Goal: Task Accomplishment & Management: Manage account settings

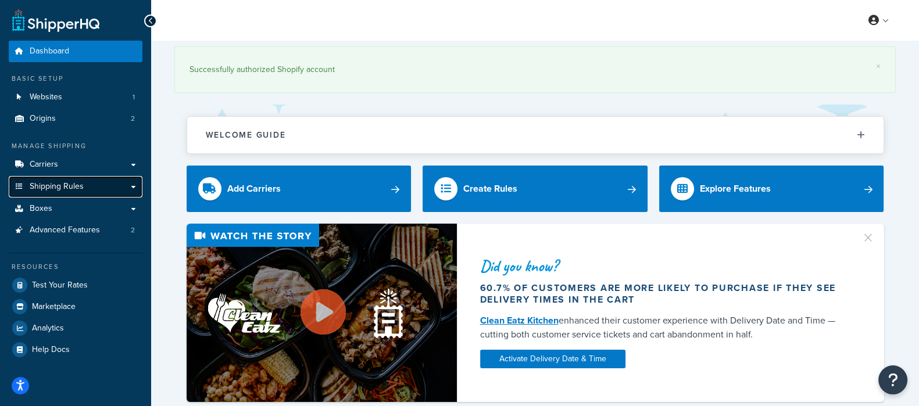
click at [52, 190] on span "Shipping Rules" at bounding box center [57, 187] width 54 height 10
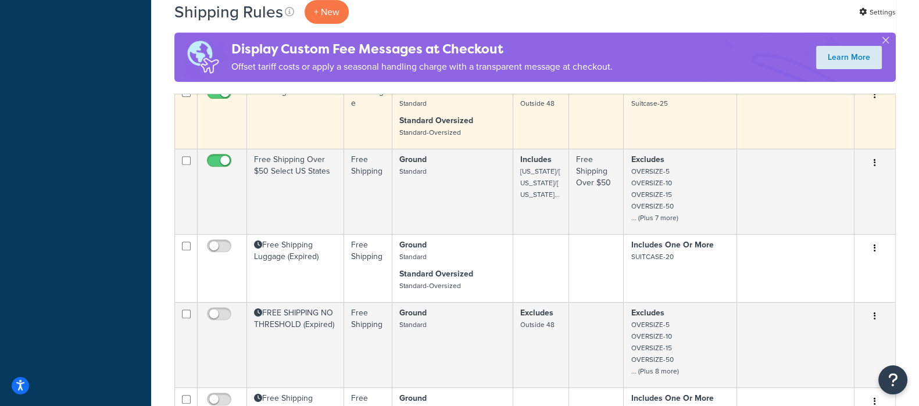
scroll to position [654, 0]
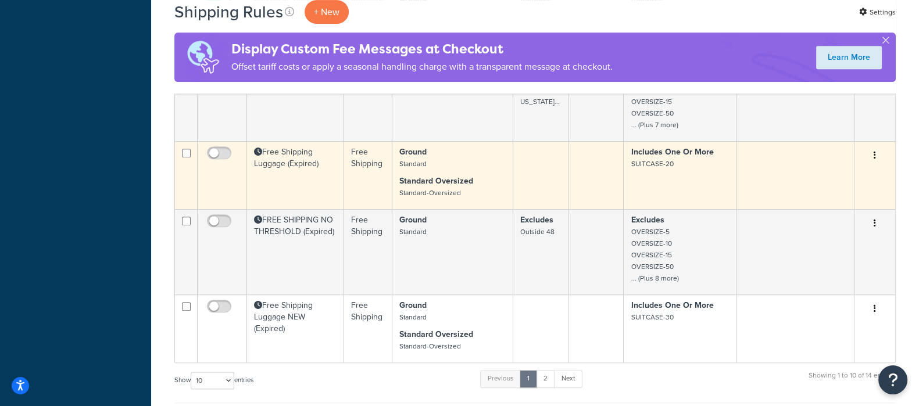
click at [301, 153] on td "Free Shipping Luggage (Expired)" at bounding box center [295, 175] width 97 height 68
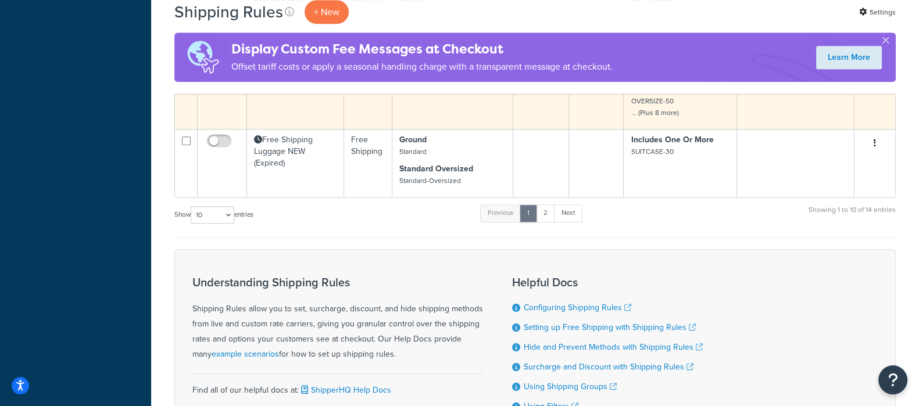
scroll to position [720, 0]
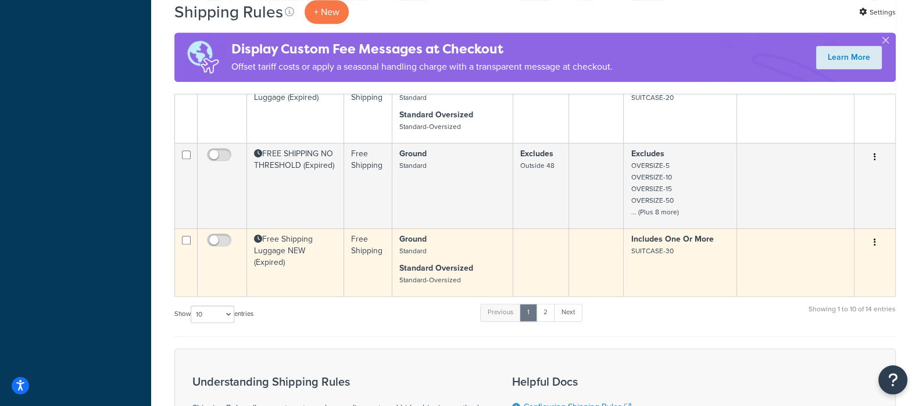
click at [298, 248] on td "Free Shipping Luggage NEW (Expired)" at bounding box center [295, 263] width 97 height 68
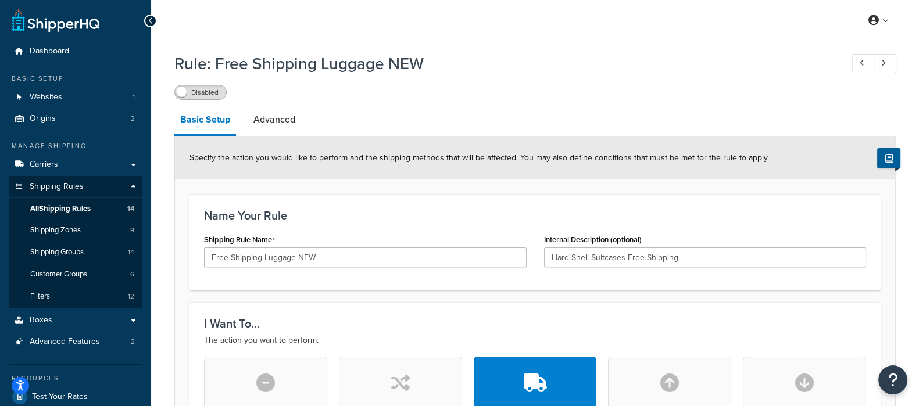
click at [212, 84] on div "Rule: Free Shipping Luggage NEW Disabled" at bounding box center [535, 73] width 722 height 53
click at [212, 91] on label "Disabled" at bounding box center [200, 92] width 51 height 14
click at [284, 90] on div "Enabled" at bounding box center [535, 92] width 722 height 16
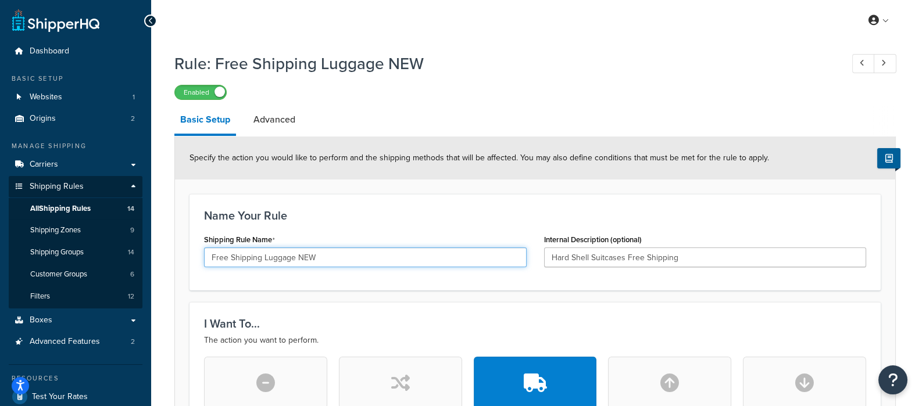
click at [331, 254] on input "Free Shipping Luggage NEW" at bounding box center [365, 258] width 323 height 20
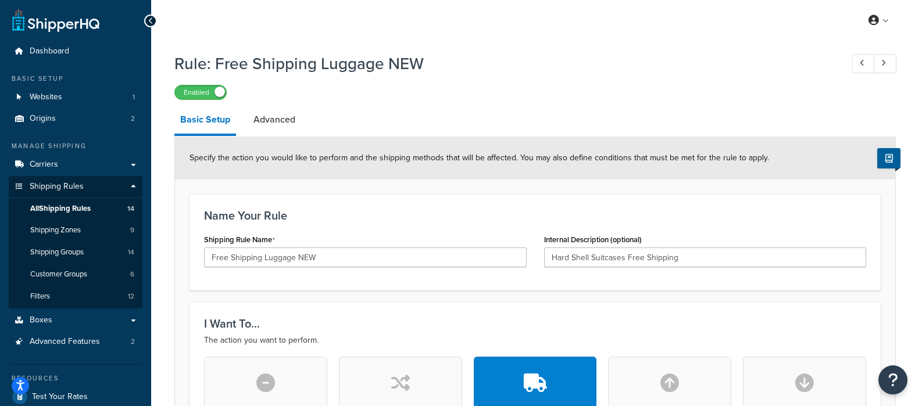
click at [392, 91] on div "Enabled" at bounding box center [535, 92] width 722 height 16
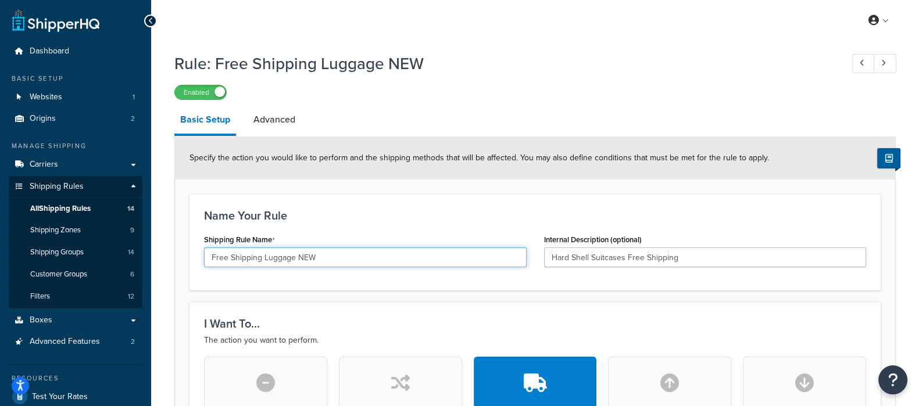
click at [333, 263] on input "Free Shipping Luggage NEW" at bounding box center [365, 258] width 323 height 20
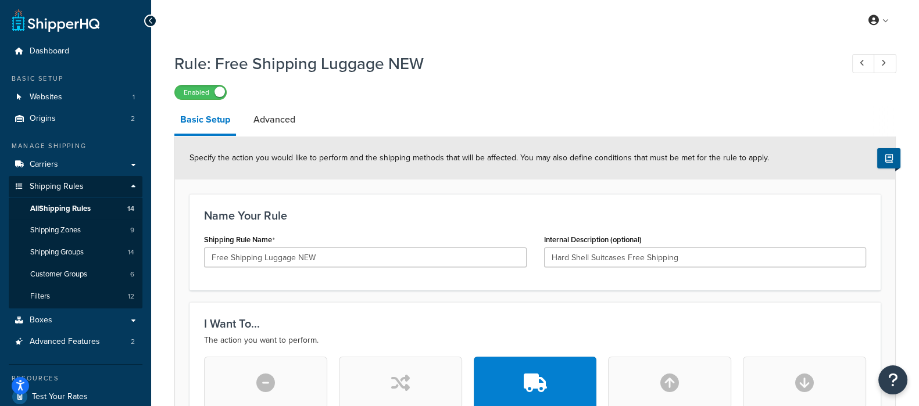
click at [611, 72] on h1 "Rule: Free Shipping Luggage NEW" at bounding box center [502, 63] width 656 height 23
click at [287, 124] on link "Advanced" at bounding box center [274, 120] width 53 height 28
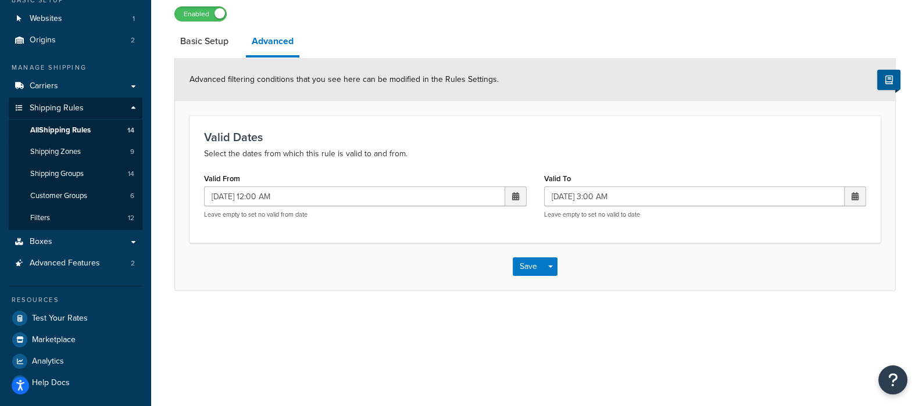
scroll to position [80, 0]
click at [512, 202] on span at bounding box center [516, 195] width 22 height 20
click at [509, 157] on p "Select the dates from which this rule is valid to and from." at bounding box center [535, 153] width 662 height 14
click at [358, 178] on div "Valid From 01/30/2025 12:00 AM ‹ January 2025 › Su Mo Tu We Th Fr Sa 29 30 31 1…" at bounding box center [365, 193] width 323 height 49
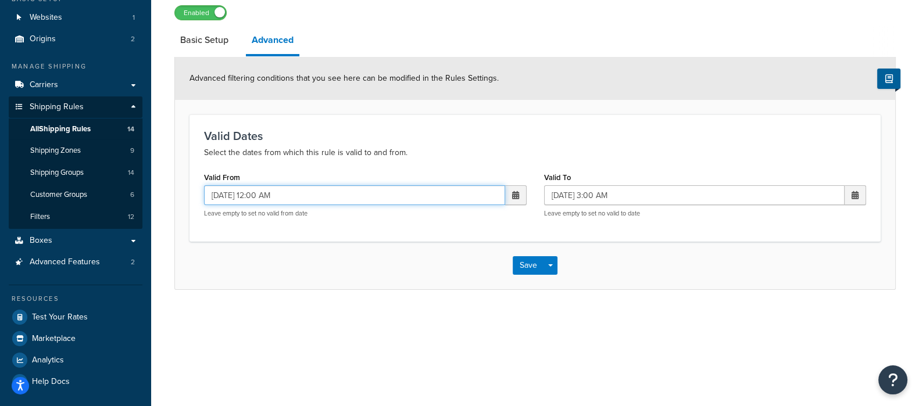
click at [348, 189] on input "01/30/2025 12:00 AM" at bounding box center [354, 195] width 301 height 20
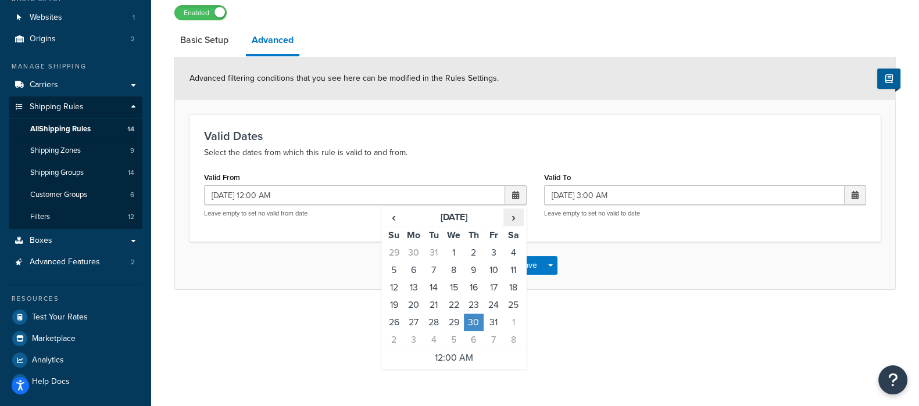
click at [517, 219] on span "›" at bounding box center [513, 217] width 19 height 16
click at [398, 219] on span "‹" at bounding box center [394, 217] width 19 height 16
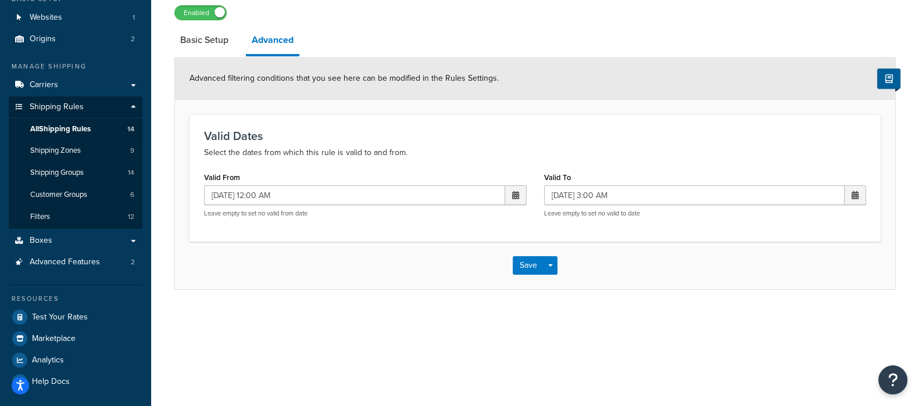
click at [465, 140] on h3 "Valid Dates" at bounding box center [535, 136] width 662 height 13
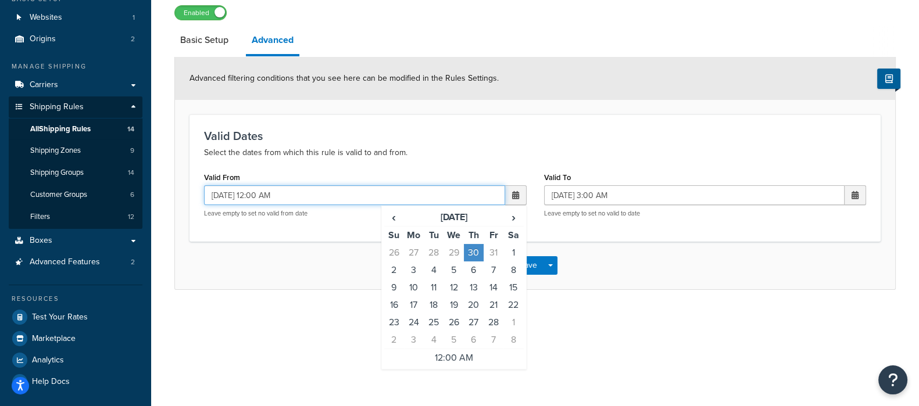
click at [330, 191] on input "01/30/2025 12:00 AM" at bounding box center [354, 195] width 301 height 20
click at [506, 216] on span "›" at bounding box center [513, 217] width 19 height 16
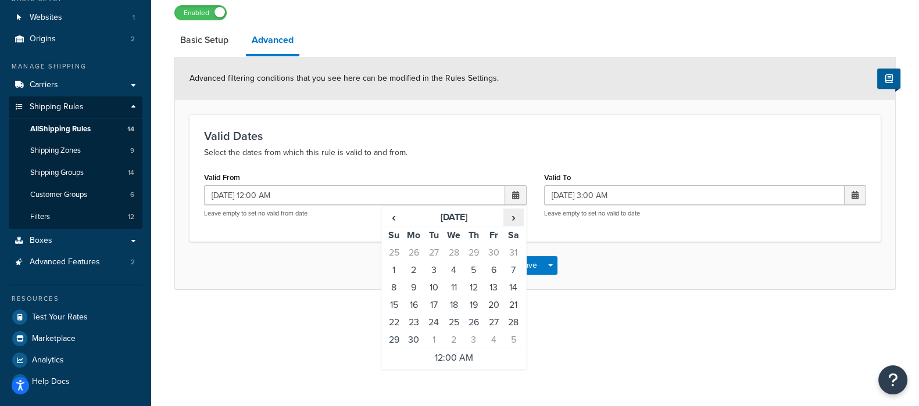
click at [506, 216] on span "›" at bounding box center [513, 217] width 19 height 16
click at [408, 269] on td "6" at bounding box center [414, 270] width 20 height 17
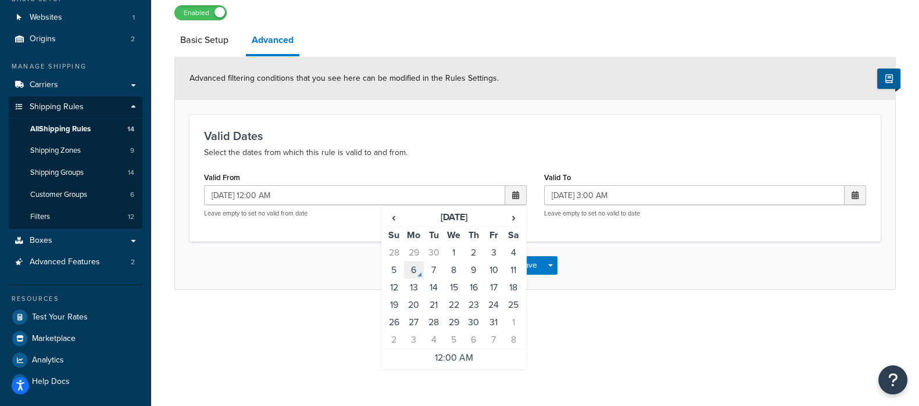
type input "10/06/2025 12:00 AM"
click at [631, 163] on div "Valid Dates Select the dates from which this rule is valid to and from. Valid F…" at bounding box center [535, 178] width 691 height 127
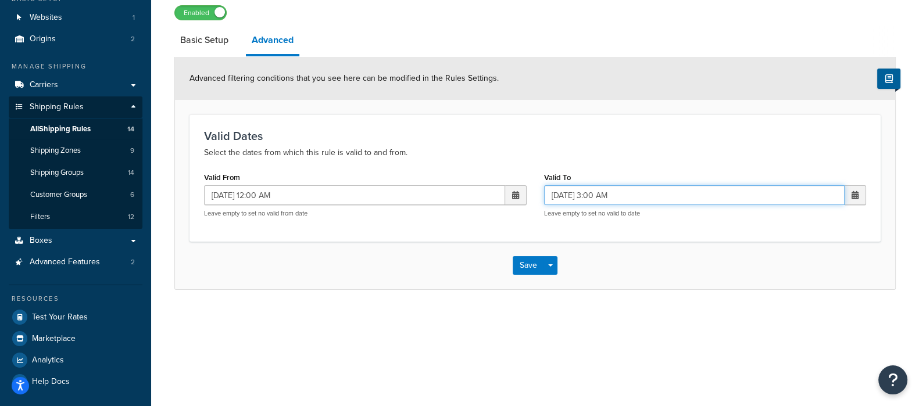
drag, startPoint x: 660, startPoint y: 196, endPoint x: 701, endPoint y: 196, distance: 41.3
click at [660, 197] on input "02/02/2025 3:00 AM" at bounding box center [694, 195] width 301 height 20
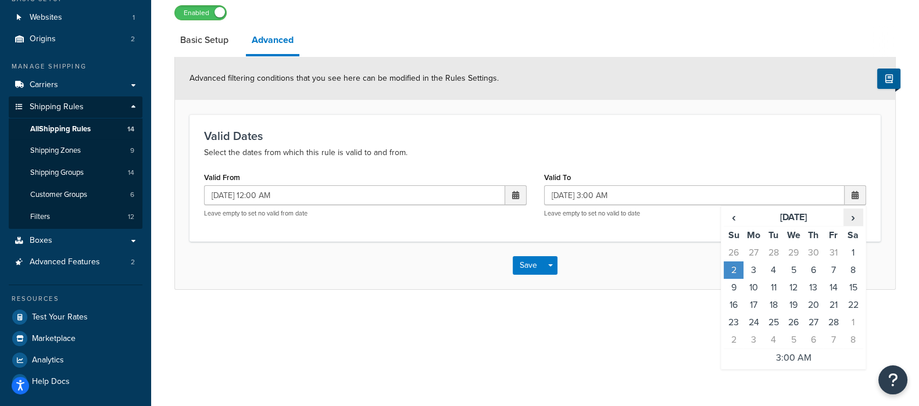
click at [850, 213] on span "›" at bounding box center [853, 217] width 19 height 16
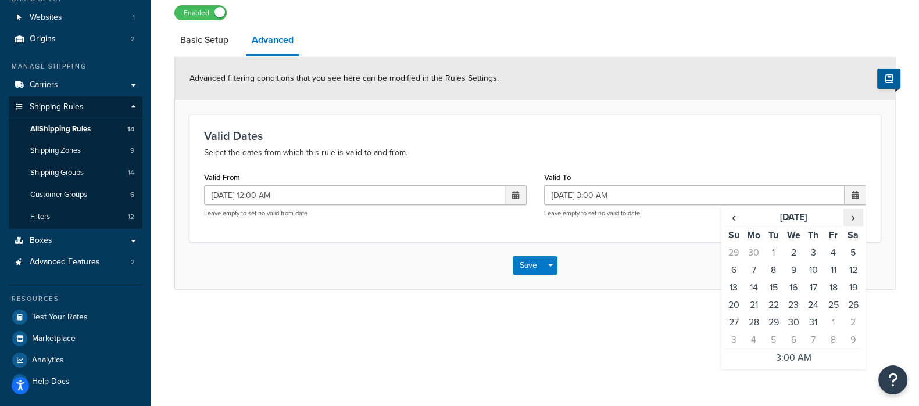
click at [850, 213] on span "›" at bounding box center [853, 217] width 19 height 16
click at [854, 213] on span "›" at bounding box center [853, 217] width 19 height 16
click at [845, 270] on td "11" at bounding box center [854, 270] width 20 height 17
type input "10/11/2025 3:00 AM"
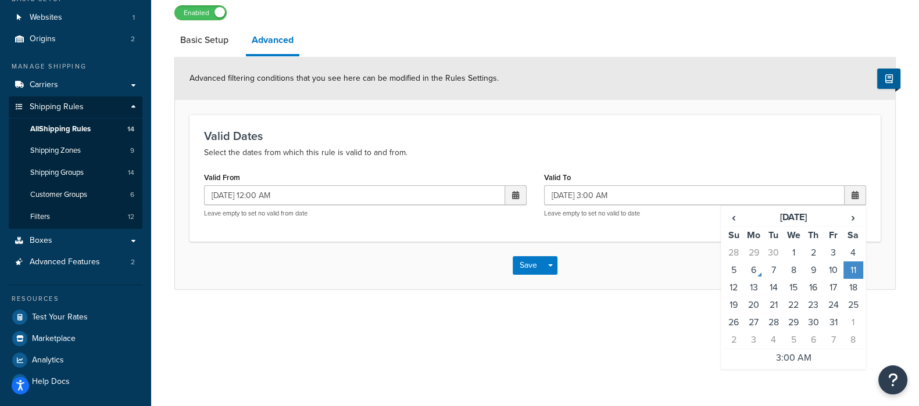
click at [591, 271] on div "Save Save Dropdown Save and Edit Save and Duplicate Save and Create New" at bounding box center [535, 266] width 720 height 48
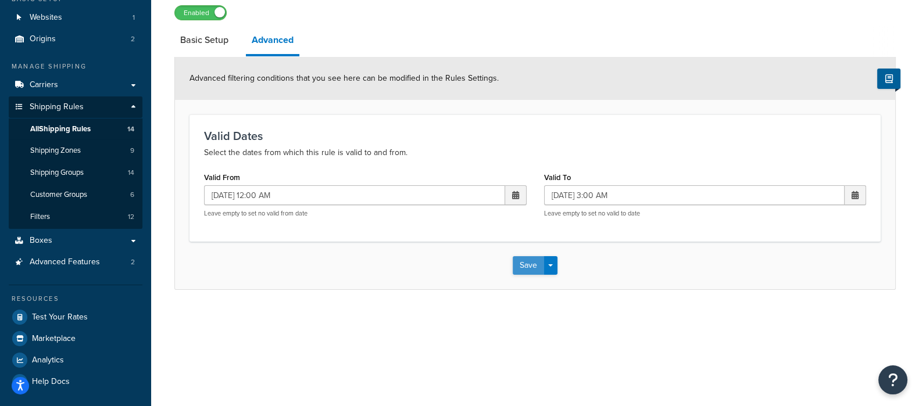
click at [529, 263] on button "Save" at bounding box center [528, 265] width 31 height 19
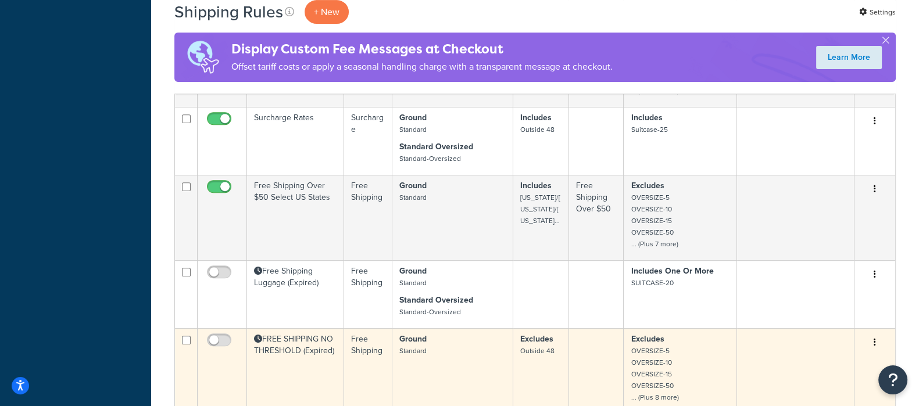
scroll to position [727, 0]
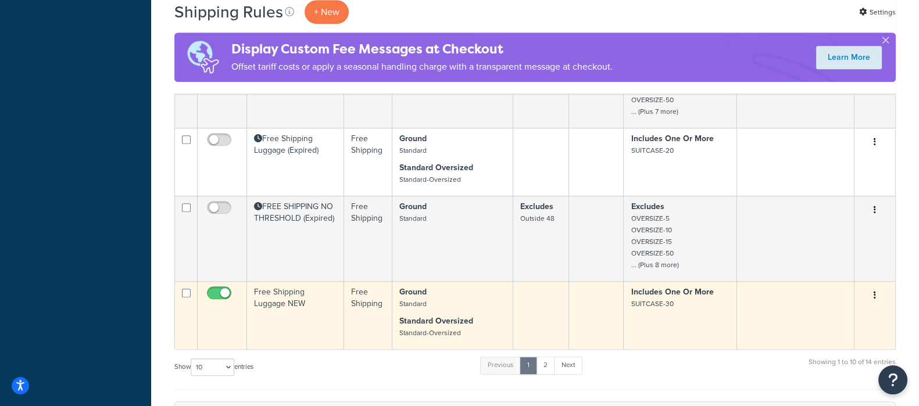
click at [291, 301] on td "Free Shipping Luggage NEW" at bounding box center [295, 315] width 97 height 68
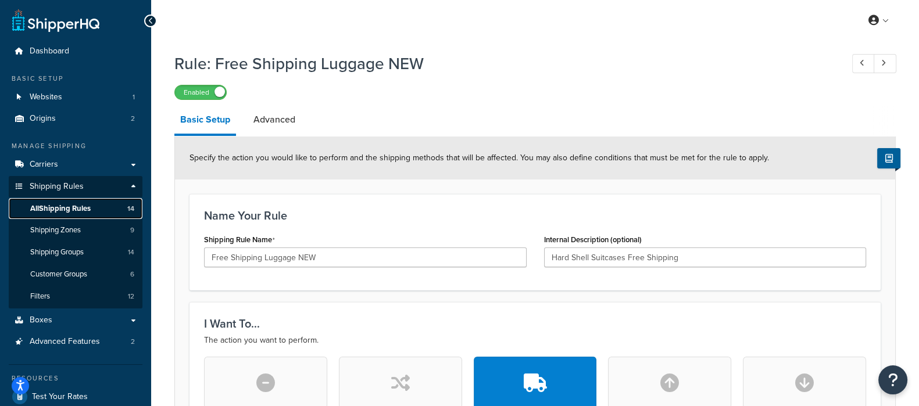
click at [91, 205] on span "All Shipping Rules" at bounding box center [60, 209] width 60 height 10
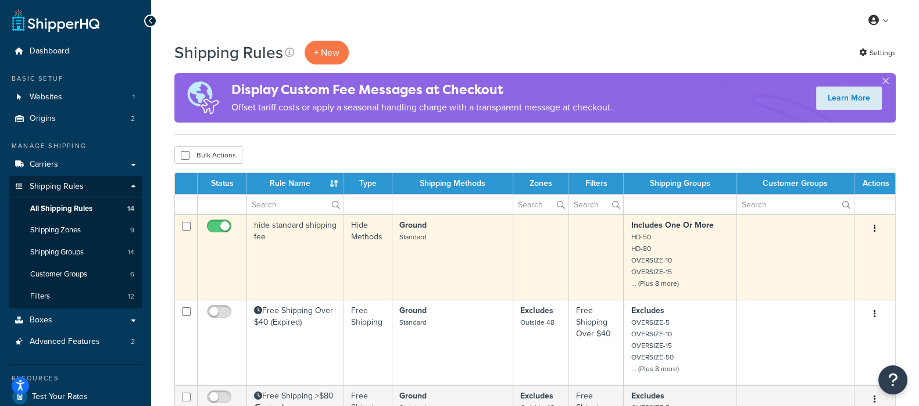
click at [302, 252] on td "hide standard shipping fee" at bounding box center [295, 257] width 97 height 85
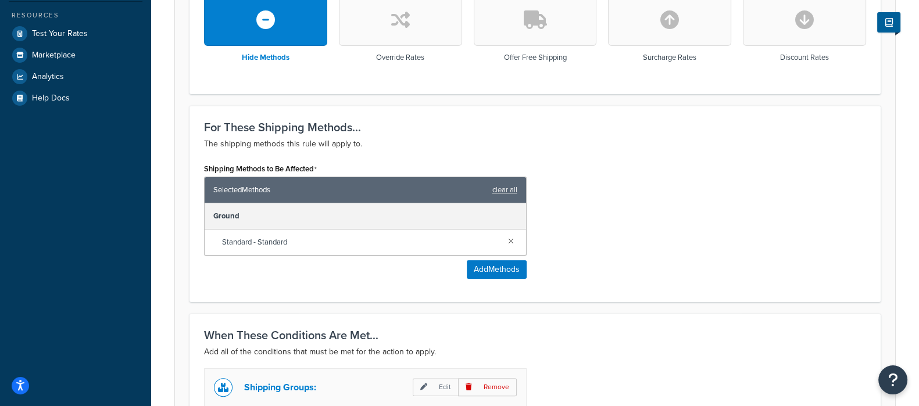
scroll to position [626, 0]
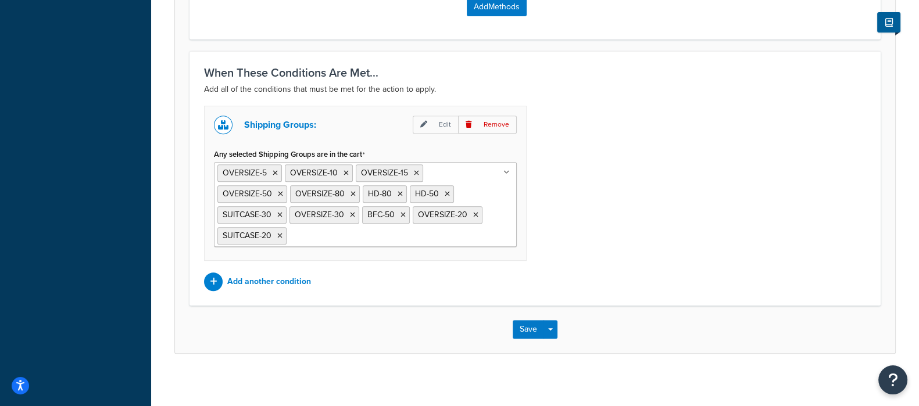
click at [630, 206] on div "Shipping Groups: Edit Remove Any selected Shipping Groups are in the cart OVERS…" at bounding box center [535, 198] width 680 height 185
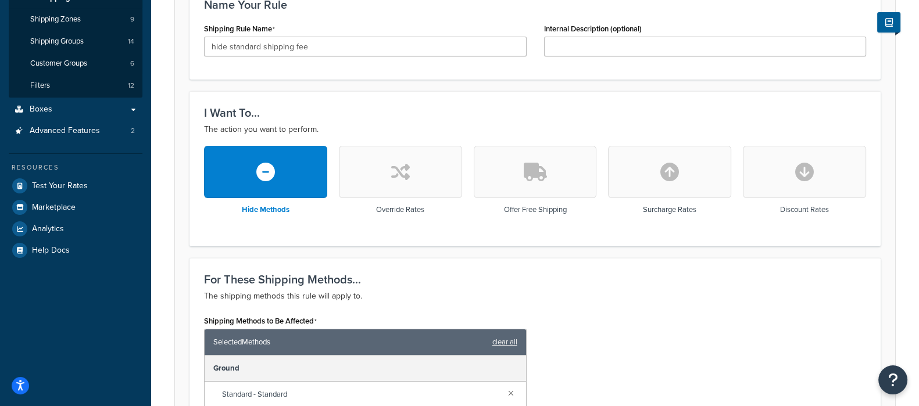
scroll to position [0, 0]
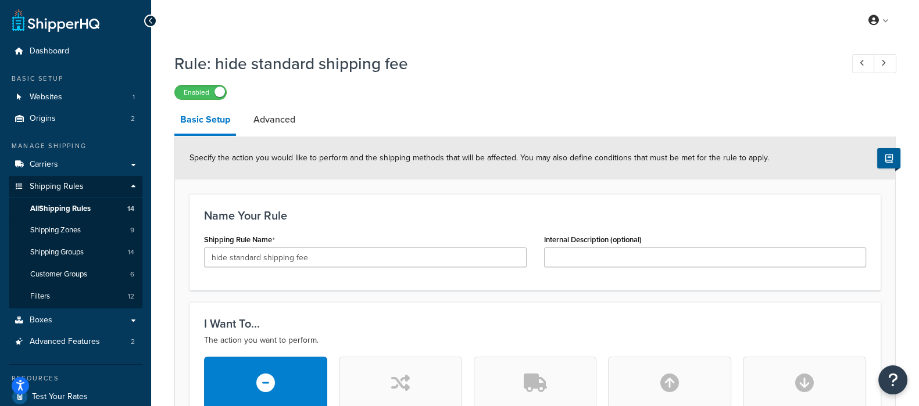
click at [76, 213] on span "All Shipping Rules" at bounding box center [60, 209] width 60 height 10
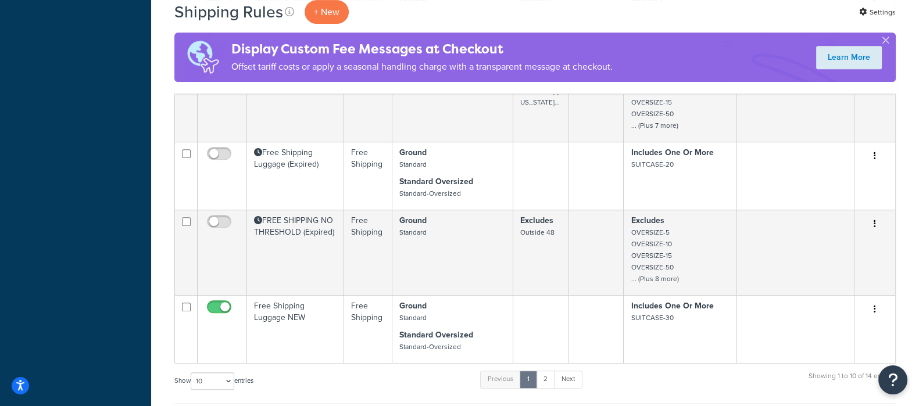
scroll to position [654, 0]
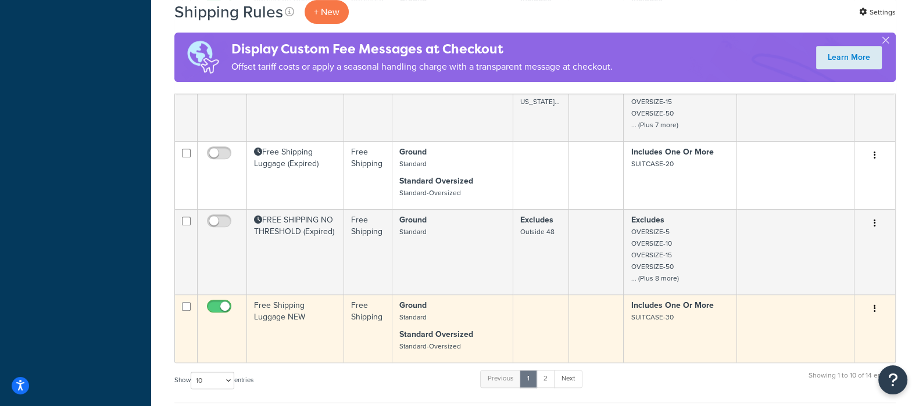
click at [297, 306] on td "Free Shipping Luggage NEW" at bounding box center [295, 329] width 97 height 68
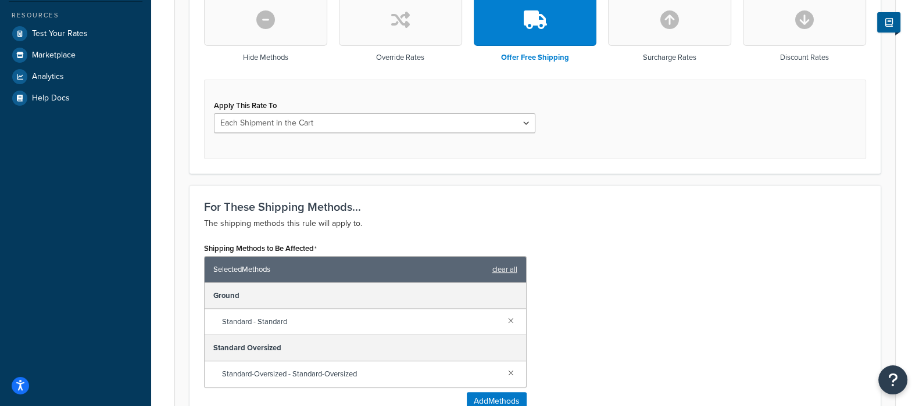
scroll to position [654, 0]
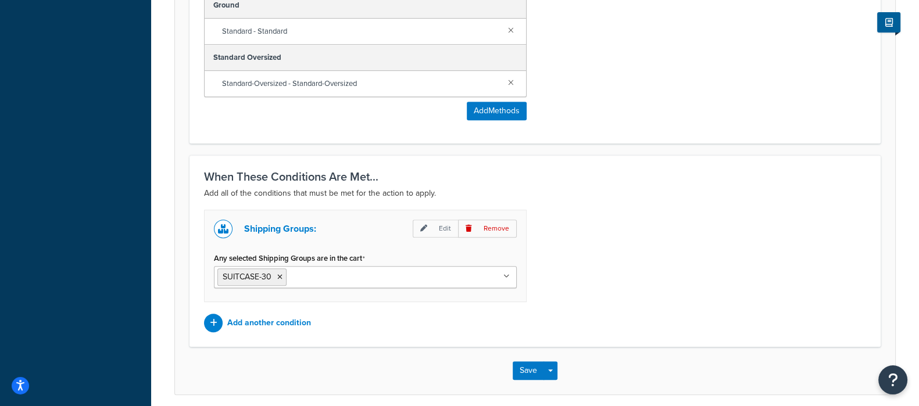
click at [319, 274] on input "Any selected Shipping Groups are in the cart" at bounding box center [341, 276] width 103 height 13
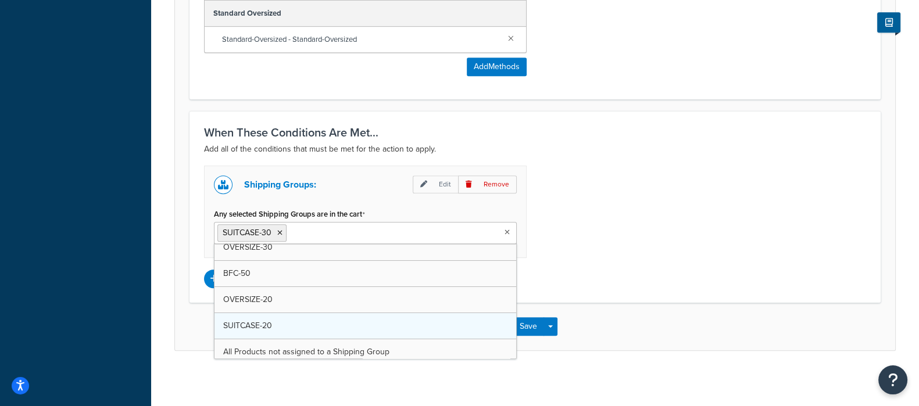
scroll to position [197, 0]
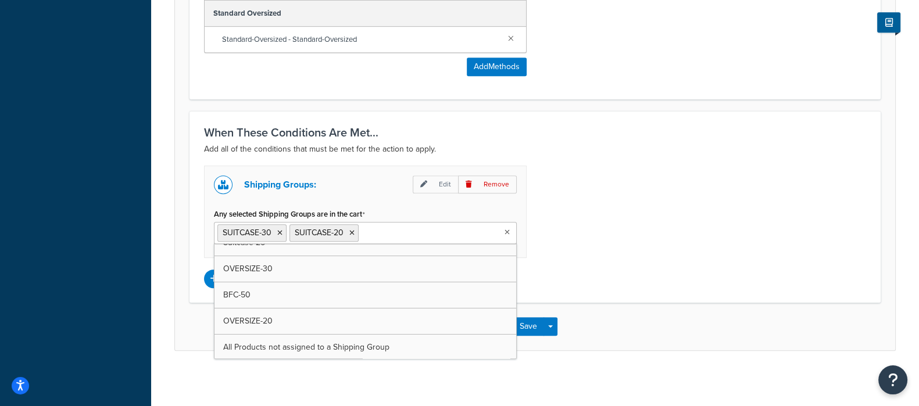
click at [616, 254] on div "Shipping Groups: Edit Remove Any selected Shipping Groups are in the cart SUITC…" at bounding box center [535, 227] width 680 height 123
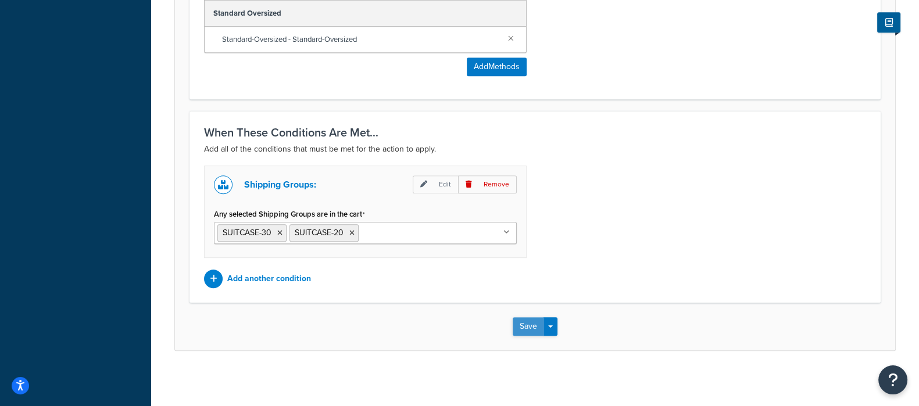
click at [544, 322] on button "Save" at bounding box center [528, 326] width 31 height 19
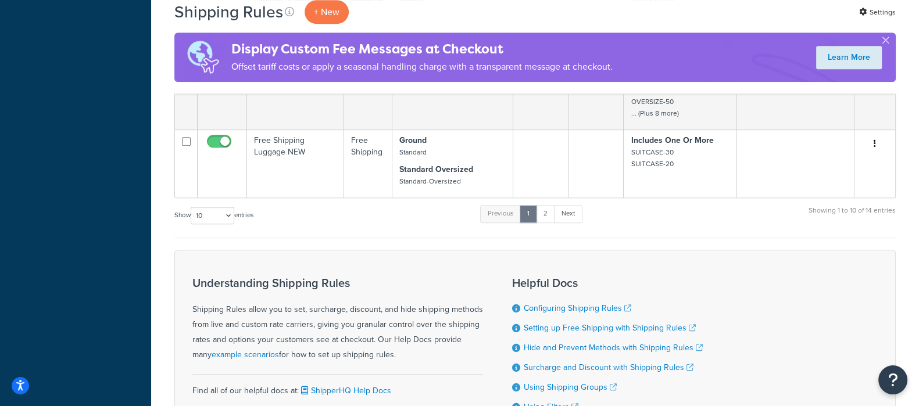
scroll to position [706, 0]
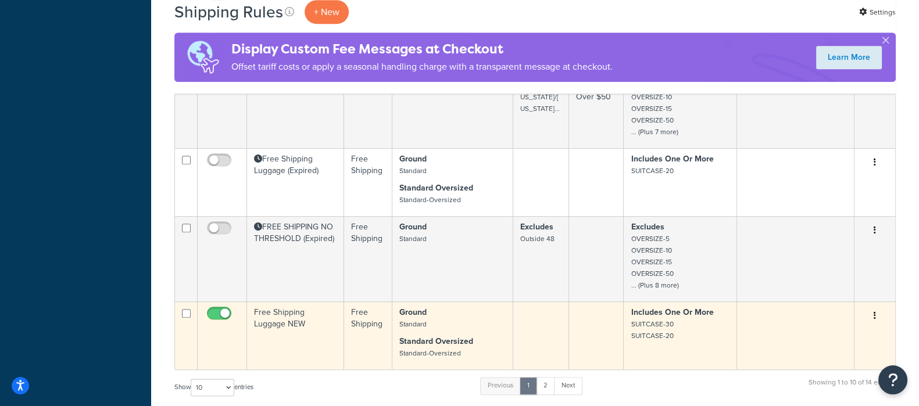
click at [294, 316] on td "Free Shipping Luggage NEW" at bounding box center [295, 336] width 97 height 68
